Goal: Information Seeking & Learning: Learn about a topic

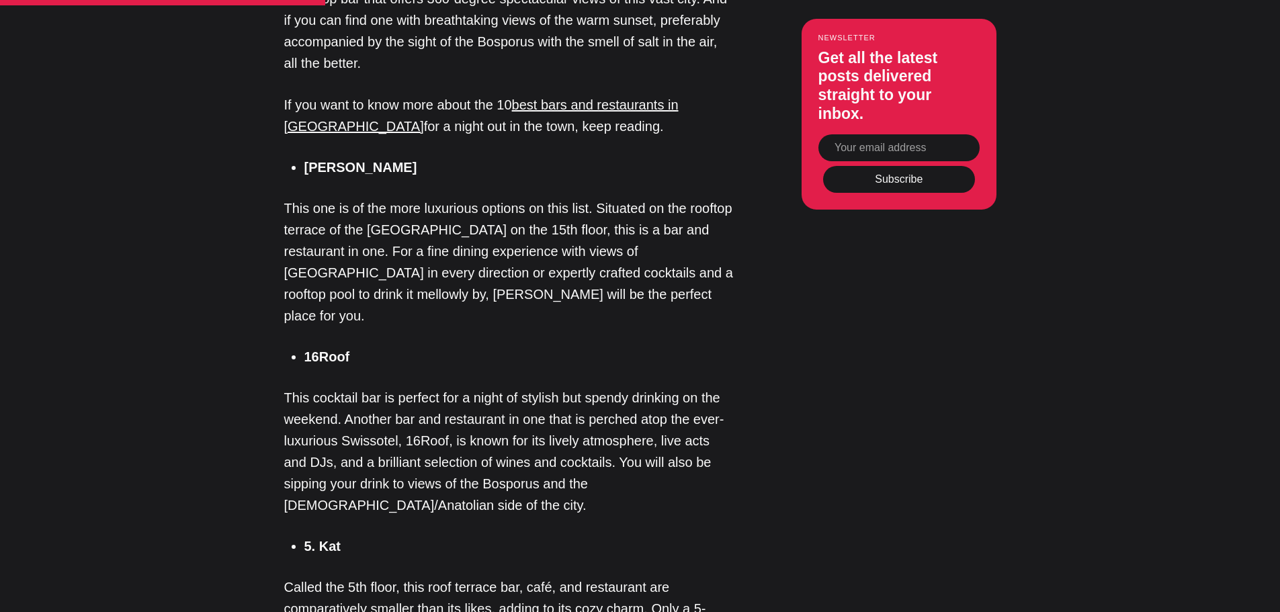
click at [345, 350] on strong "16Roof" at bounding box center [327, 357] width 46 height 15
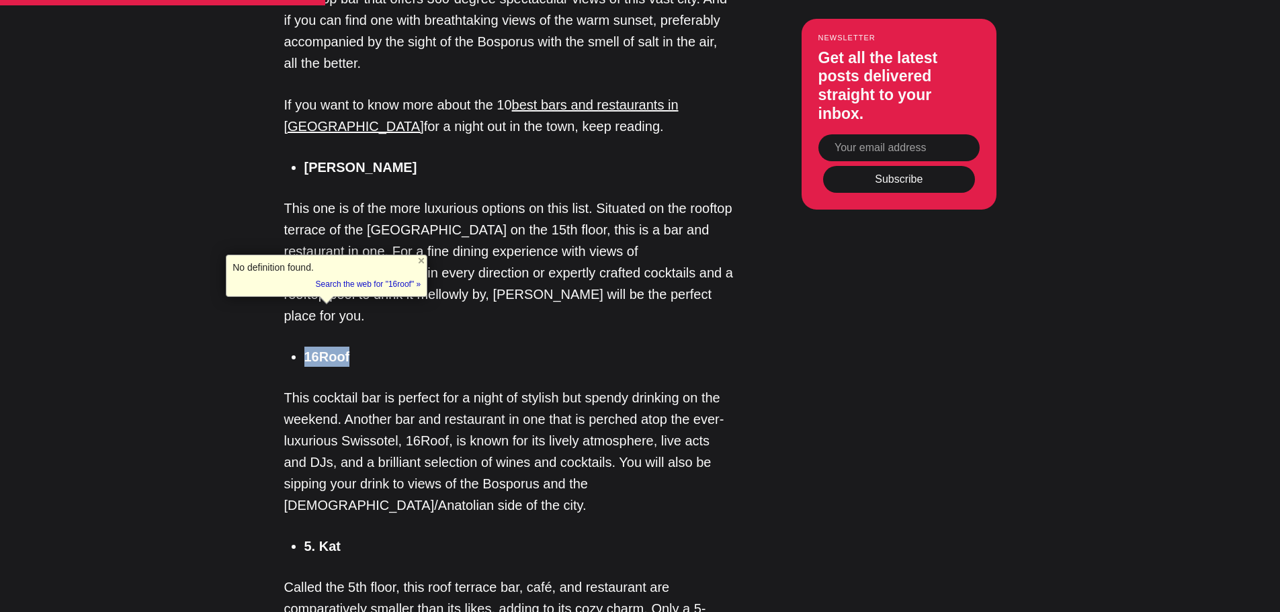
copy strong "16Roof"
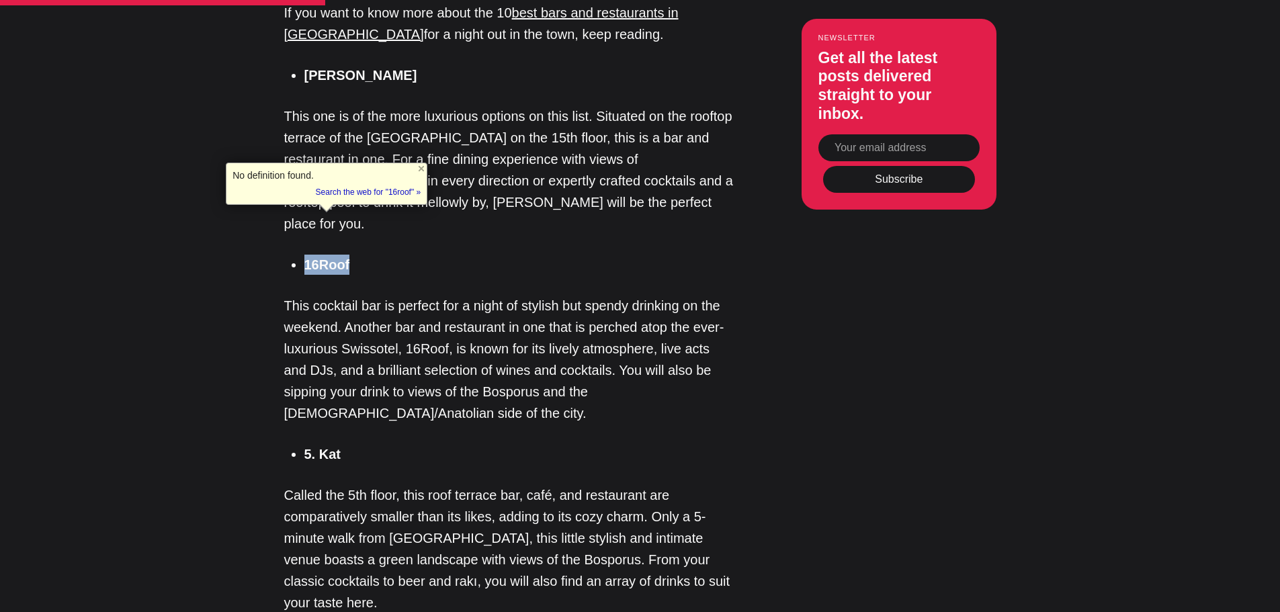
scroll to position [1411, 0]
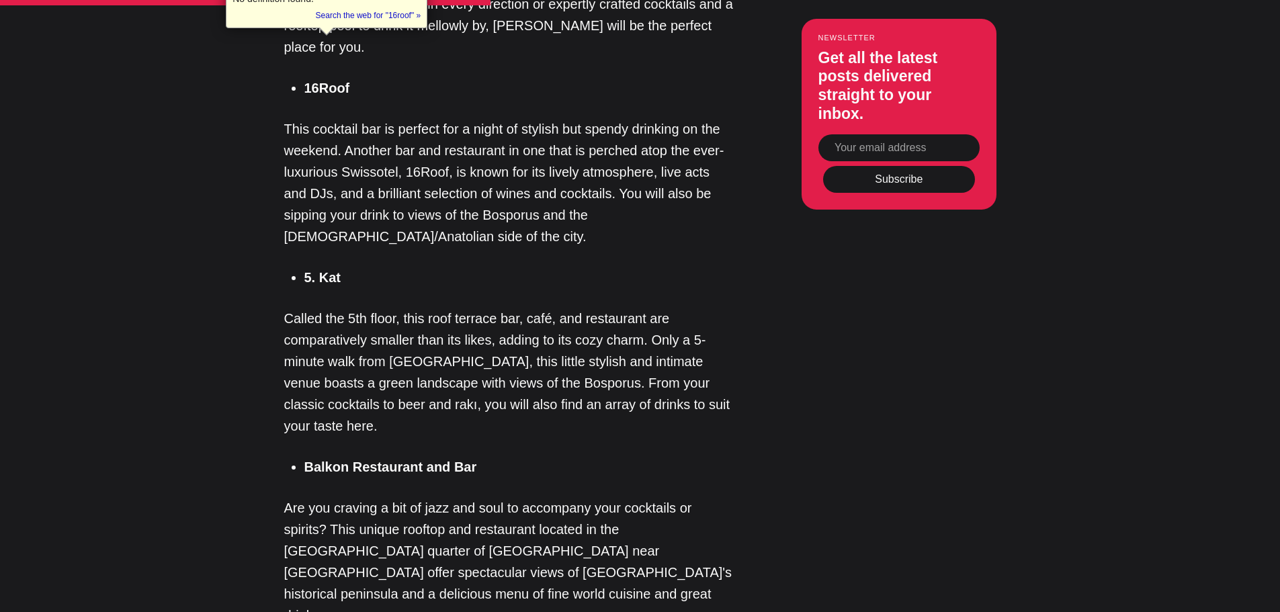
click at [331, 270] on strong "5. Kat" at bounding box center [322, 277] width 36 height 15
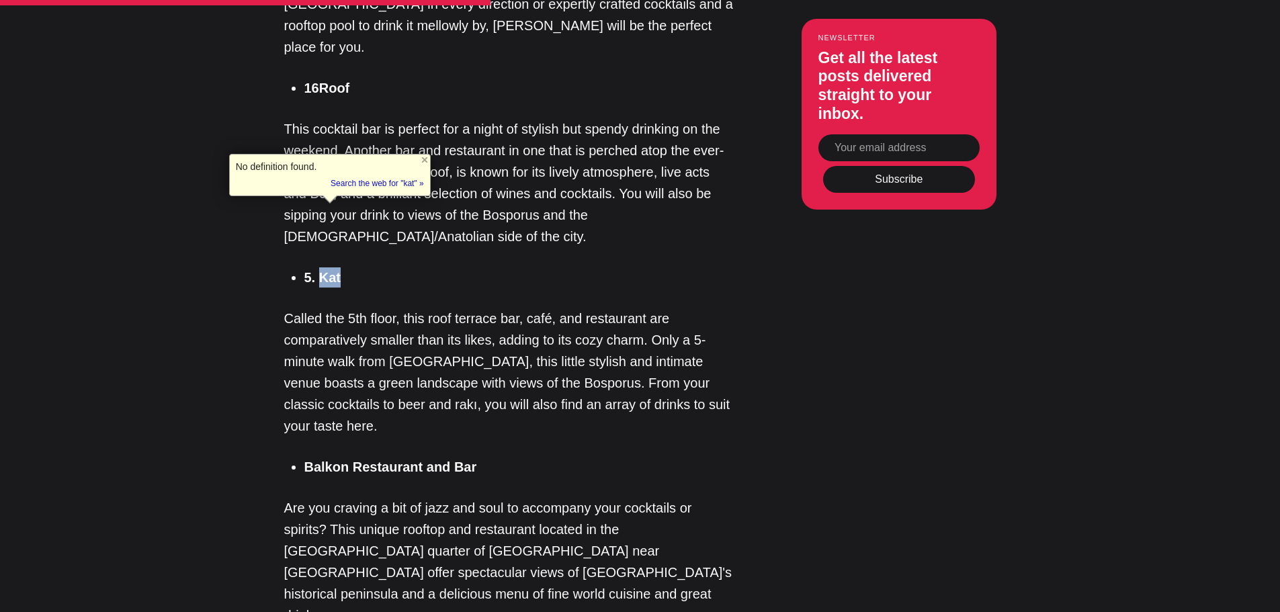
copy strong "Kat"
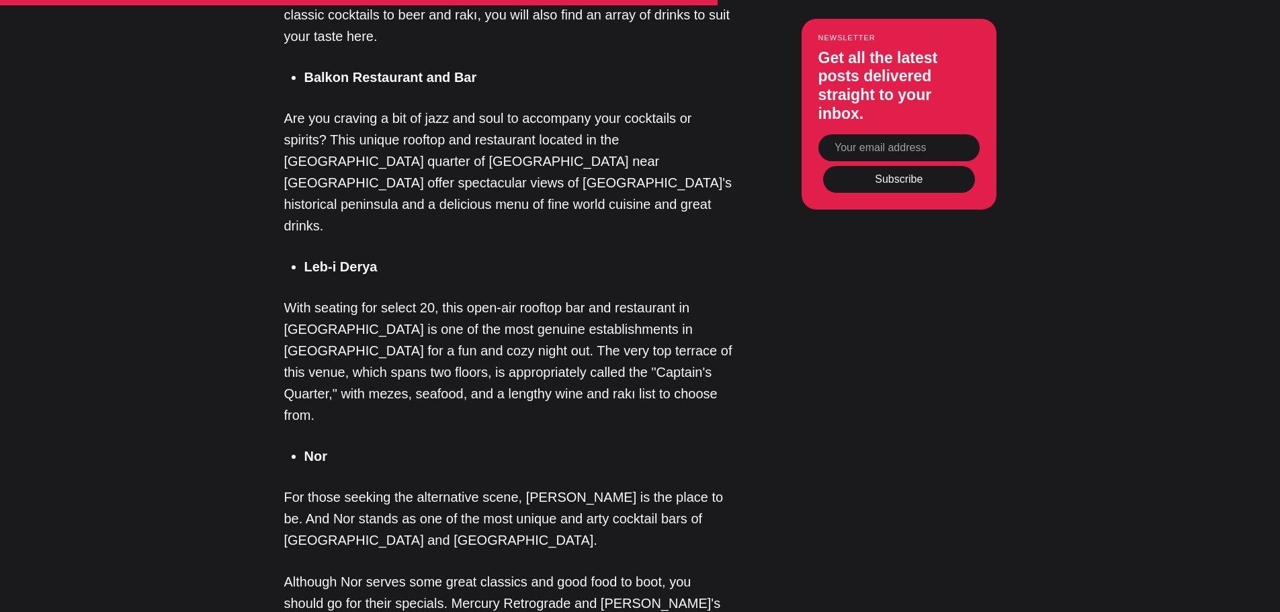
scroll to position [1815, 0]
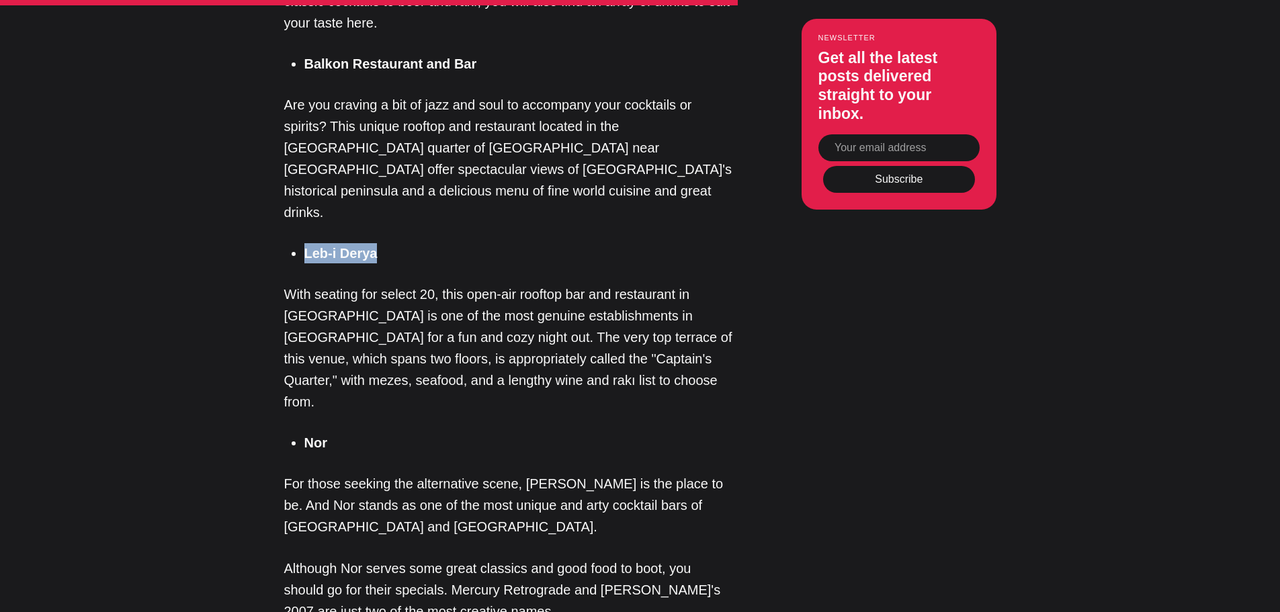
drag, startPoint x: 395, startPoint y: 152, endPoint x: 300, endPoint y: 148, distance: 94.9
click at [300, 243] on ul "Leb-i Derya" at bounding box center [514, 253] width 440 height 20
copy strong "Leb-i Derya"
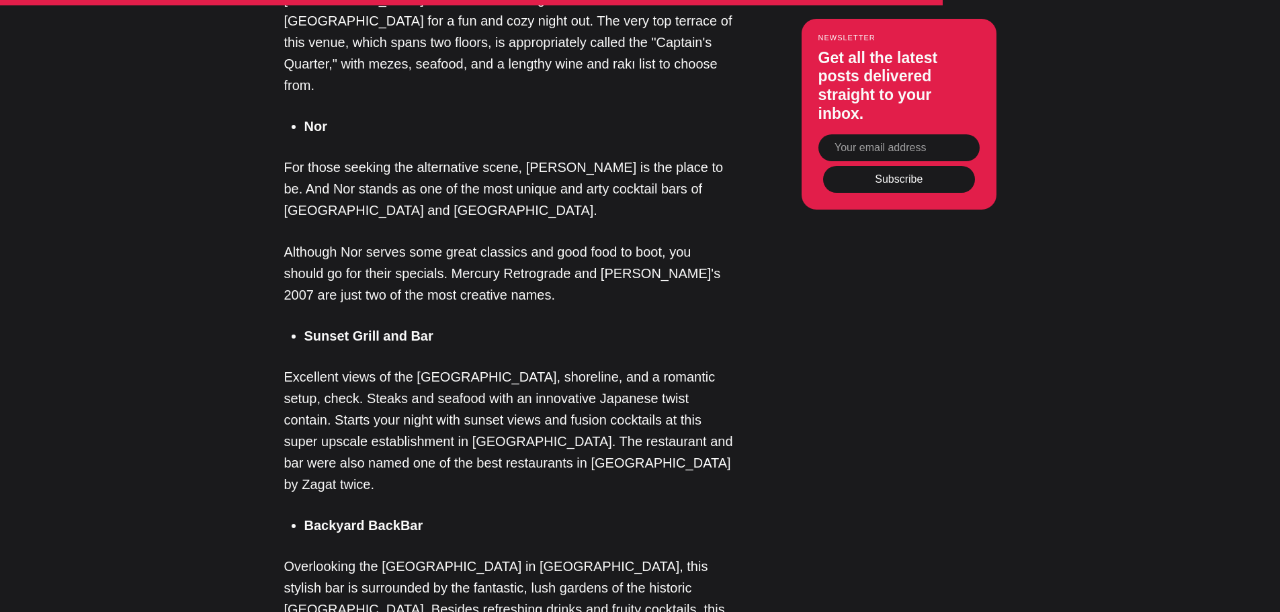
scroll to position [2151, 0]
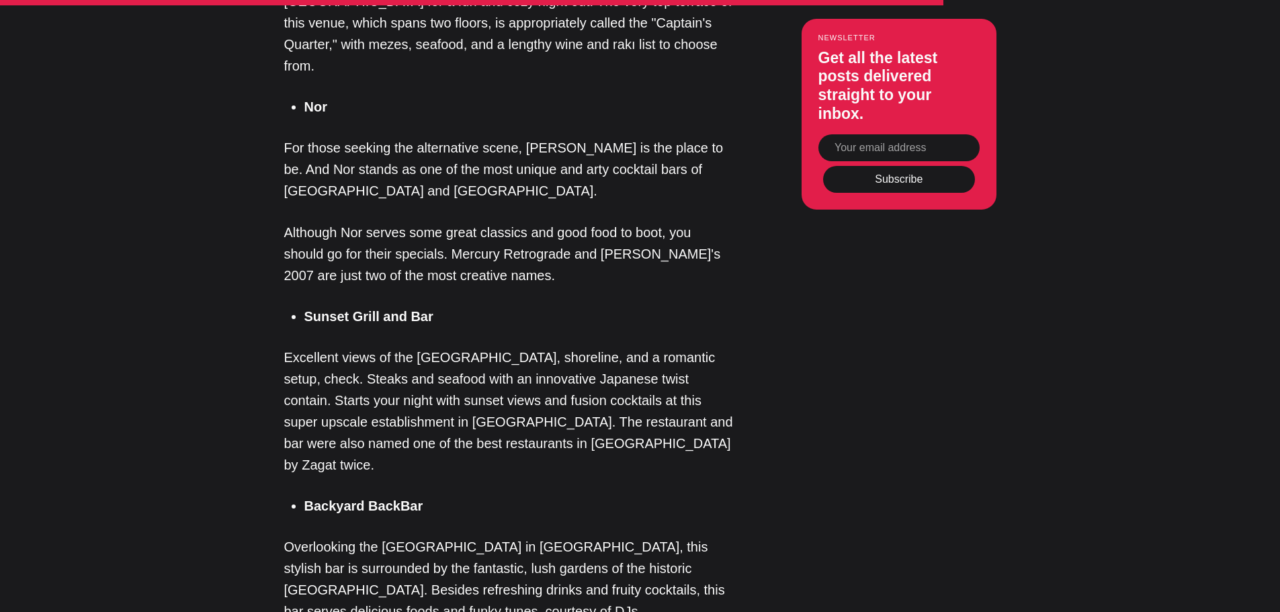
click at [393, 499] on strong "Backyard BackBar" at bounding box center [363, 506] width 119 height 15
copy strong "Backyard BackBar"
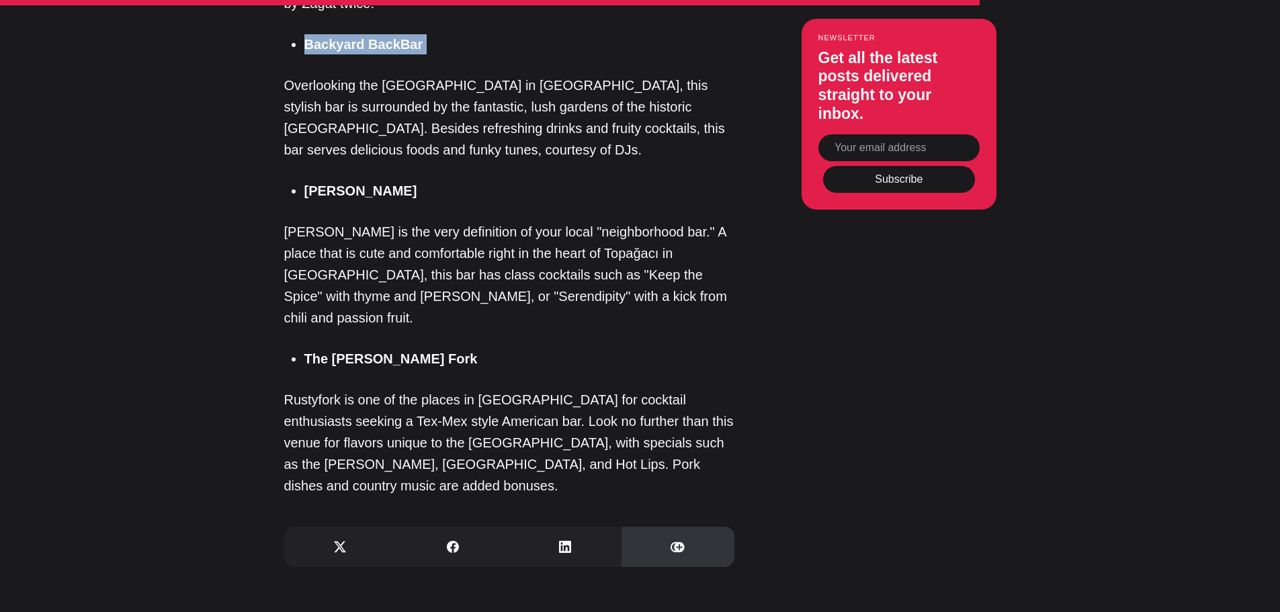
scroll to position [2621, 0]
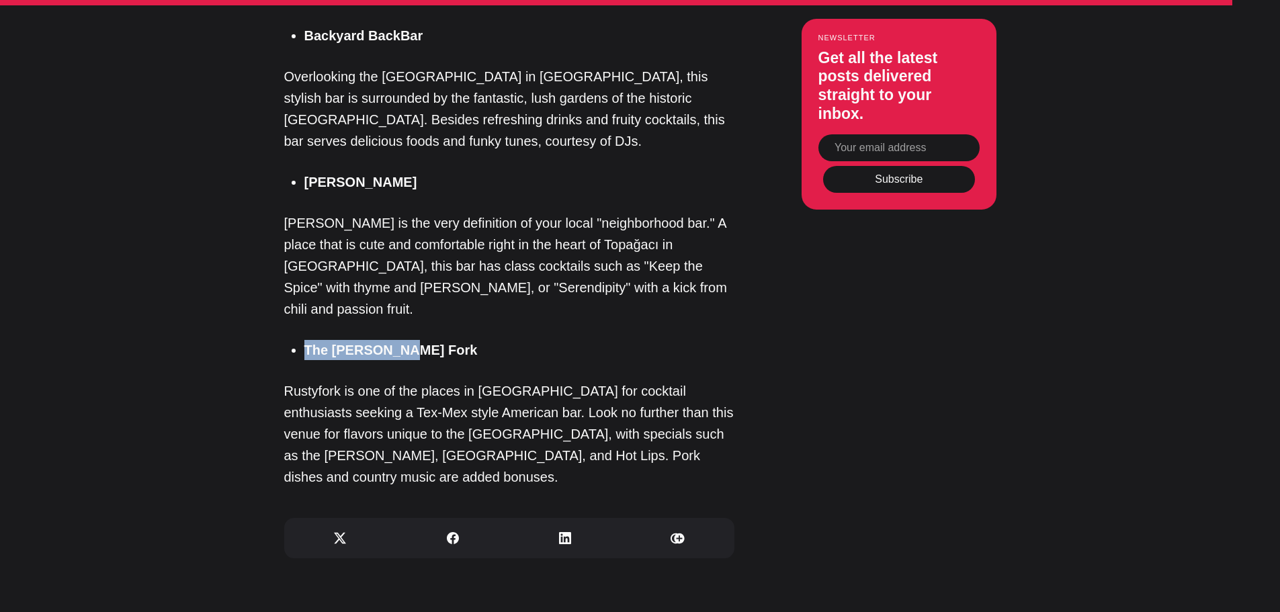
drag, startPoint x: 327, startPoint y: 177, endPoint x: 306, endPoint y: 177, distance: 21.5
click at [306, 340] on li "The [PERSON_NAME] Fork" at bounding box center [519, 350] width 430 height 20
copy strong "The [PERSON_NAME] Fork"
click at [321, 175] on strong "[PERSON_NAME]" at bounding box center [360, 182] width 113 height 15
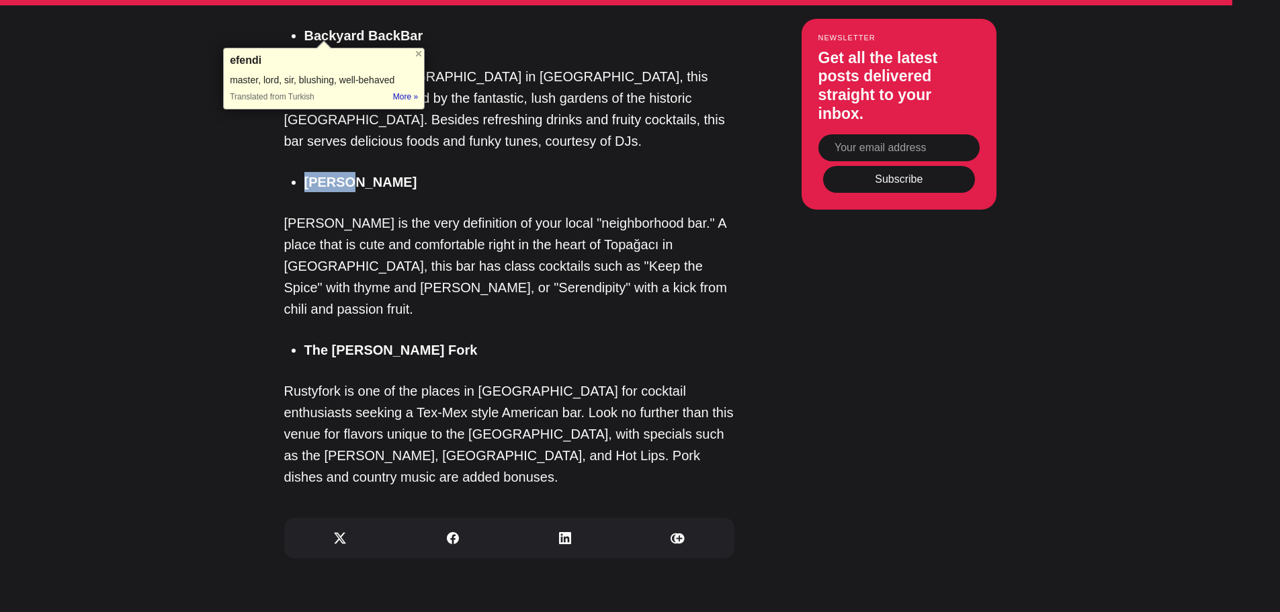
copy strong "[PERSON_NAME]"
